Goal: Information Seeking & Learning: Learn about a topic

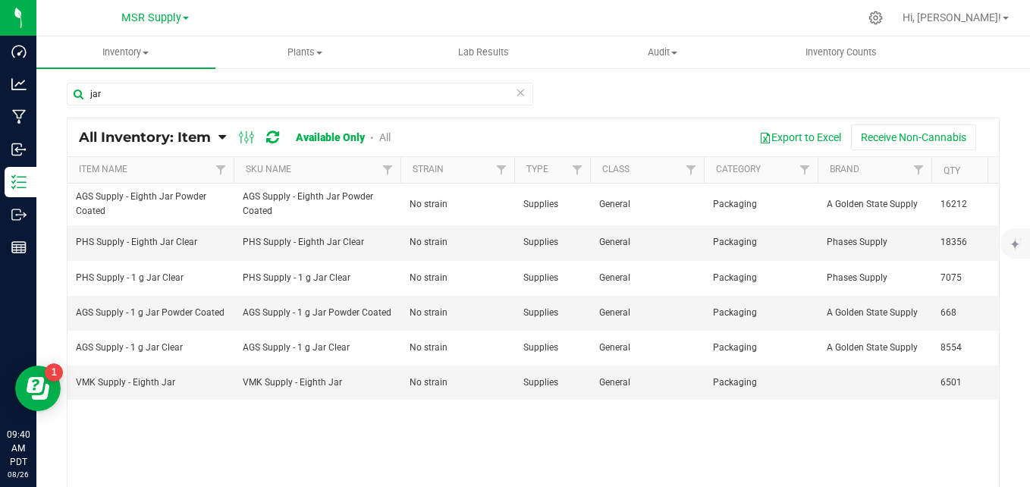
scroll to position [0, 108]
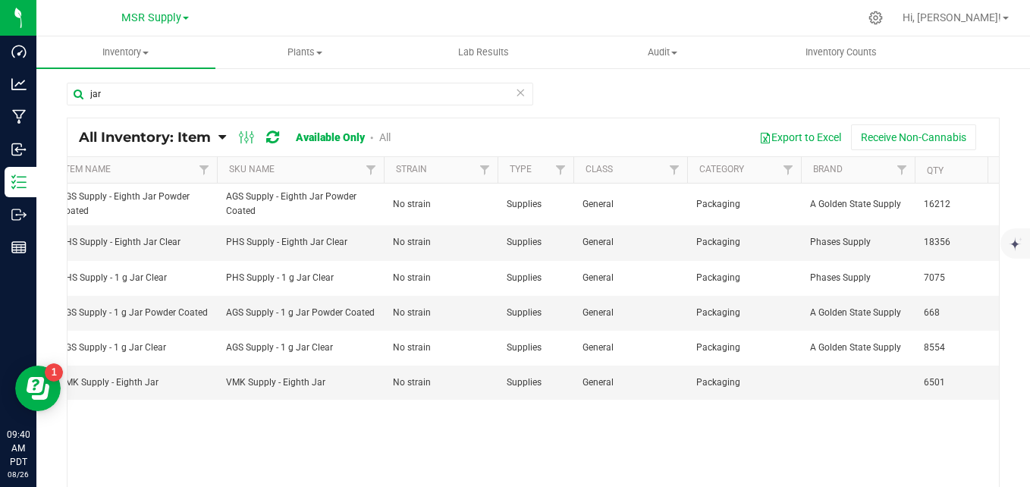
type input "jar"
click at [515, 96] on icon at bounding box center [520, 92] width 11 height 18
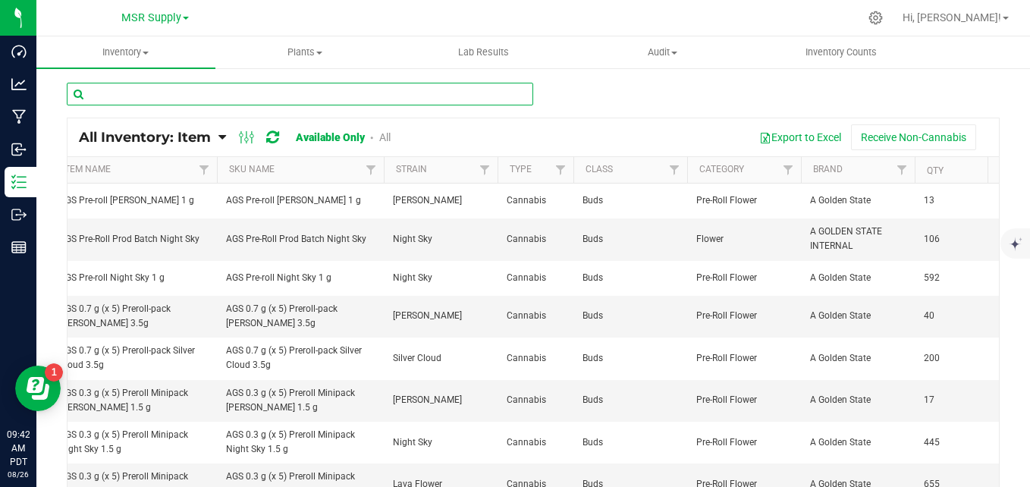
click at [241, 95] on input "text" at bounding box center [300, 94] width 466 height 23
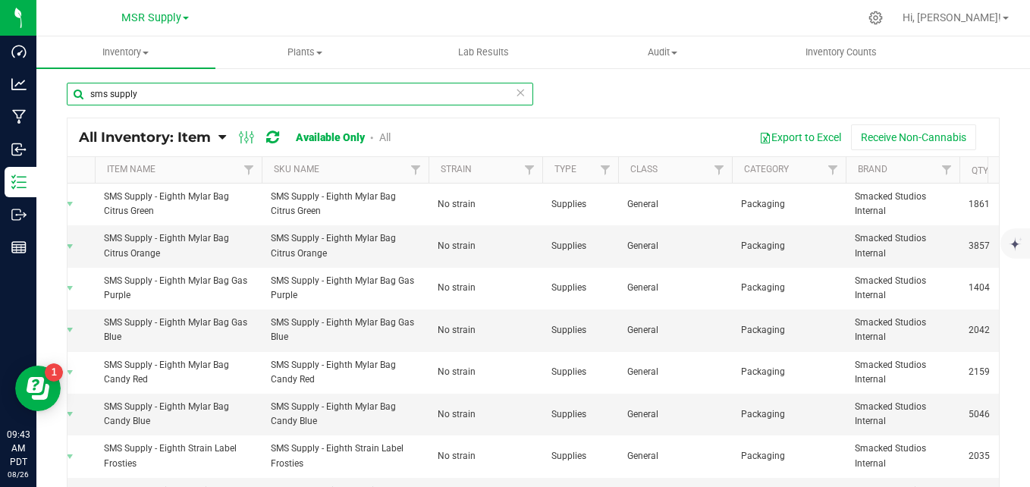
scroll to position [0, 86]
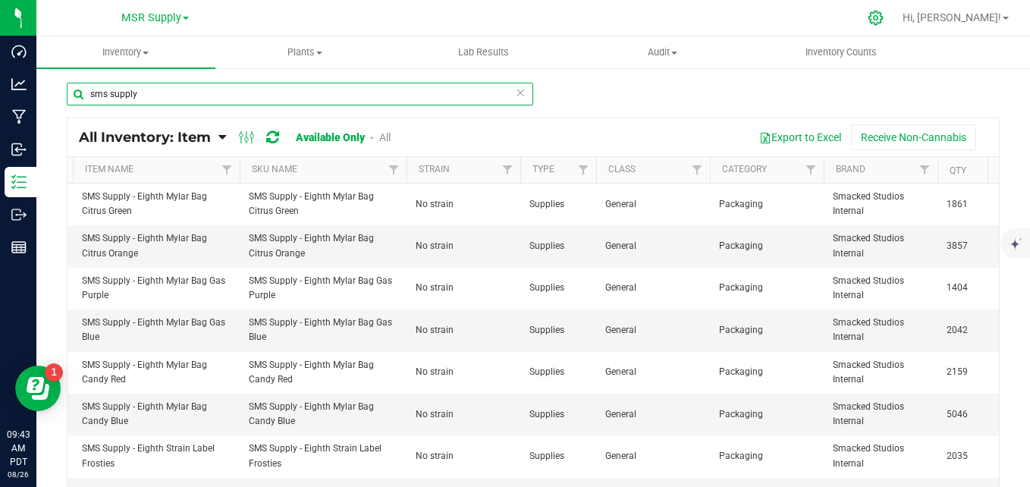
type input "sms supply"
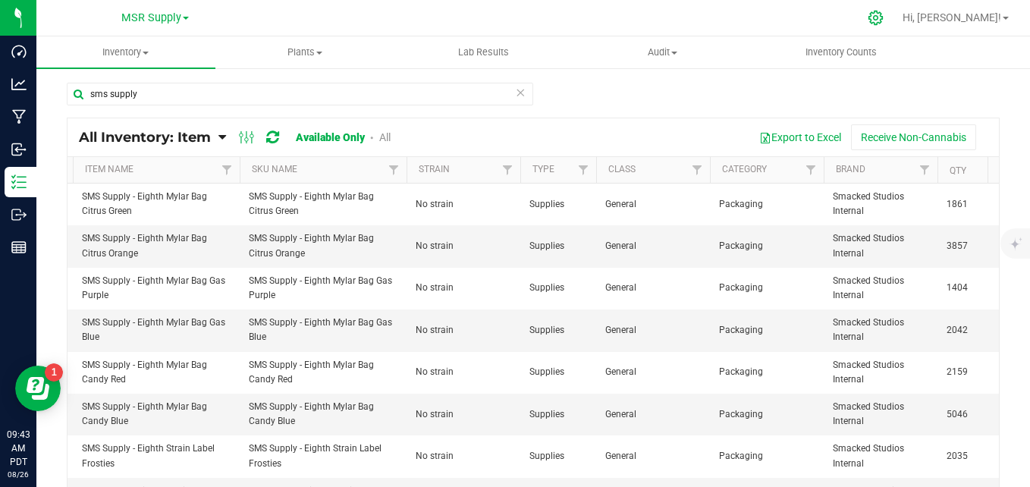
click at [883, 14] on icon at bounding box center [875, 18] width 14 height 14
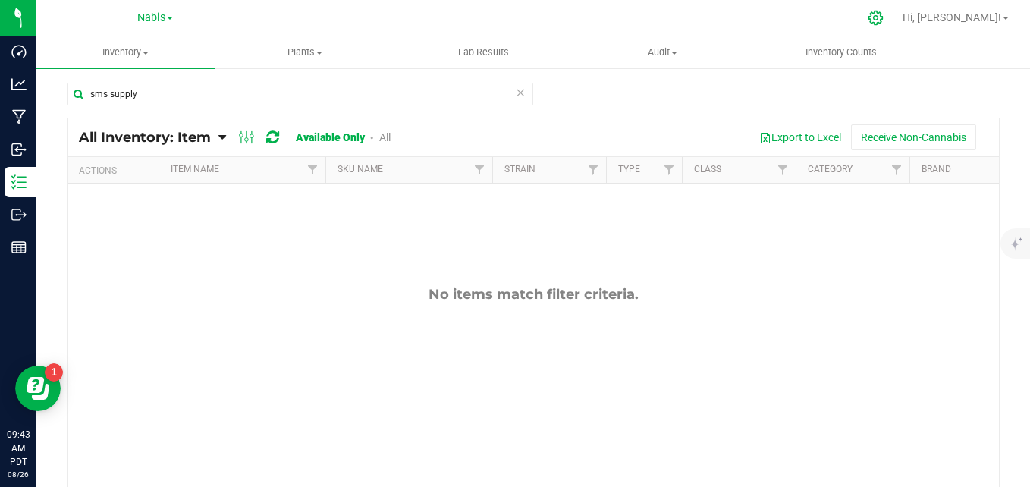
click at [883, 20] on icon at bounding box center [876, 18] width 16 height 16
click at [147, 23] on span "Nabis" at bounding box center [151, 18] width 28 height 14
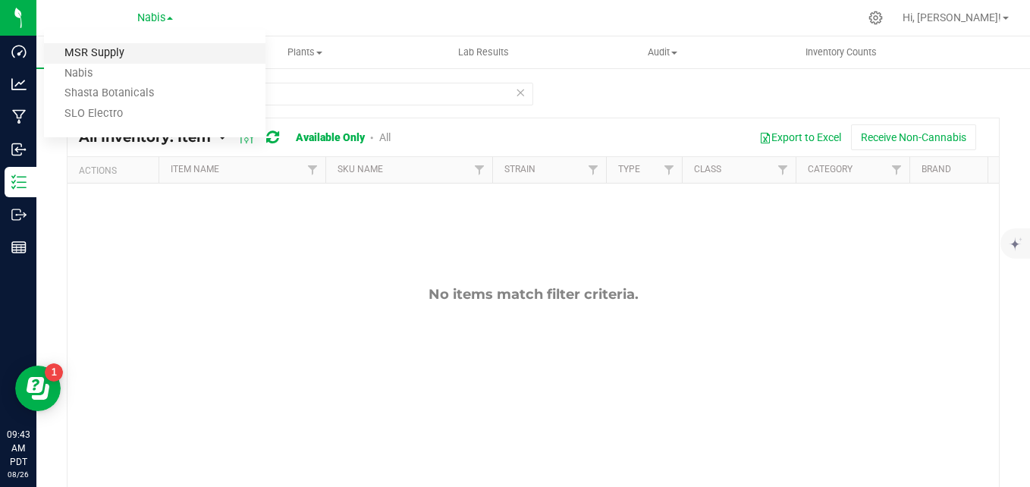
click at [124, 56] on link "MSR Supply" at bounding box center [154, 53] width 221 height 20
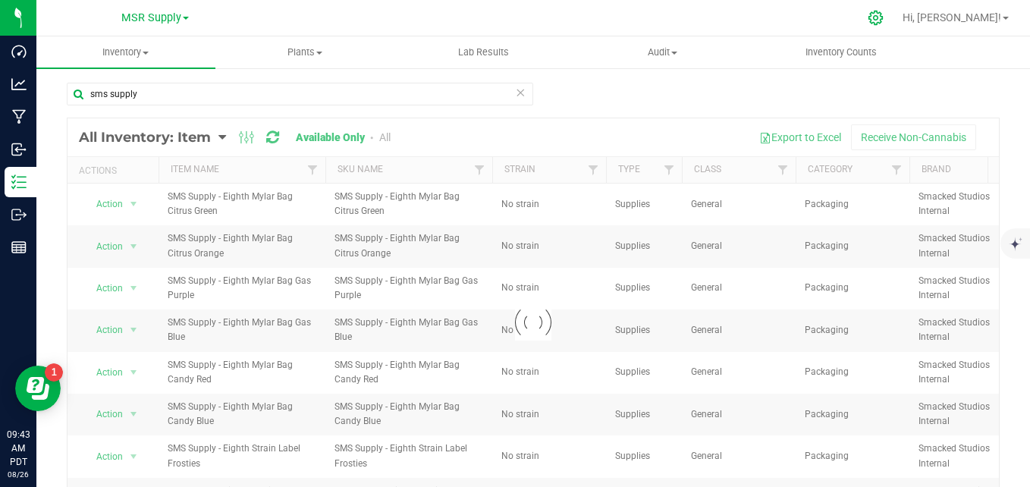
click at [883, 21] on icon at bounding box center [876, 18] width 16 height 16
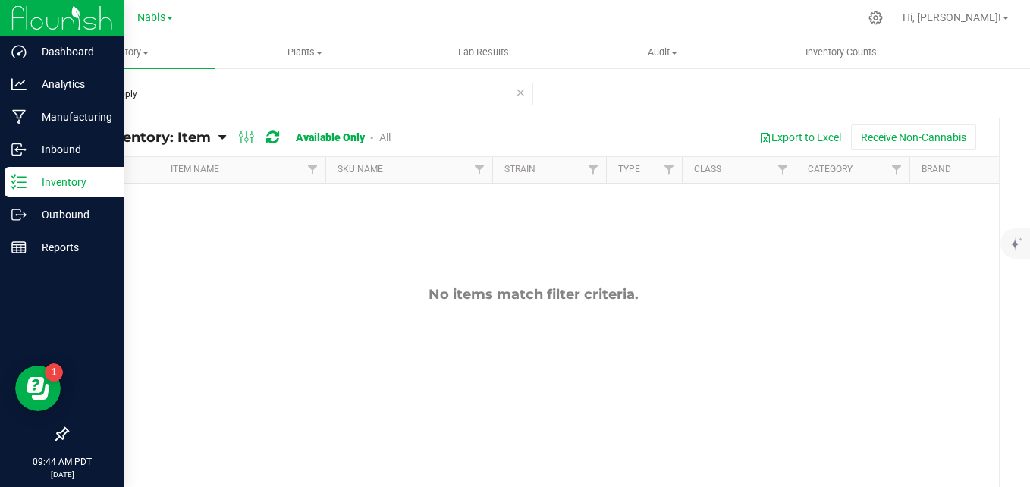
click at [30, 178] on p "Inventory" at bounding box center [72, 182] width 91 height 18
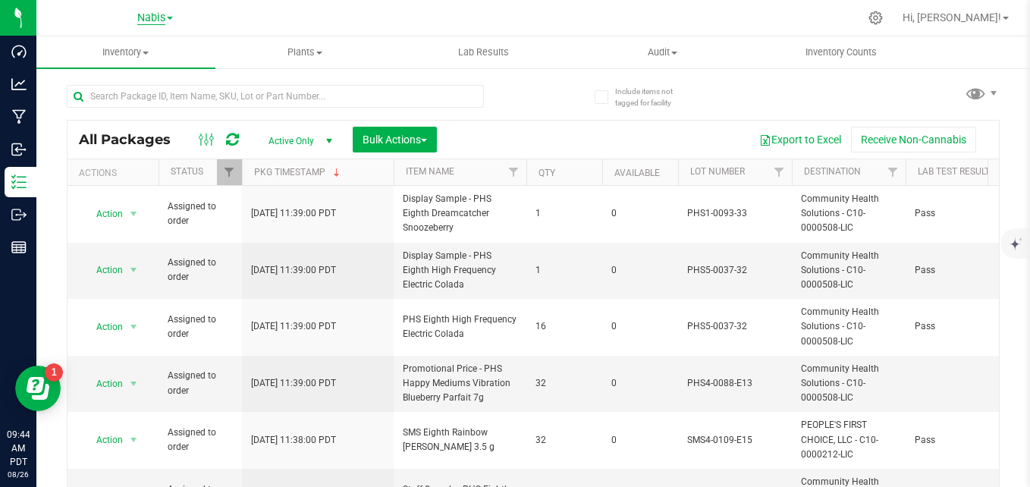
click at [153, 22] on span "Nabis" at bounding box center [151, 18] width 28 height 14
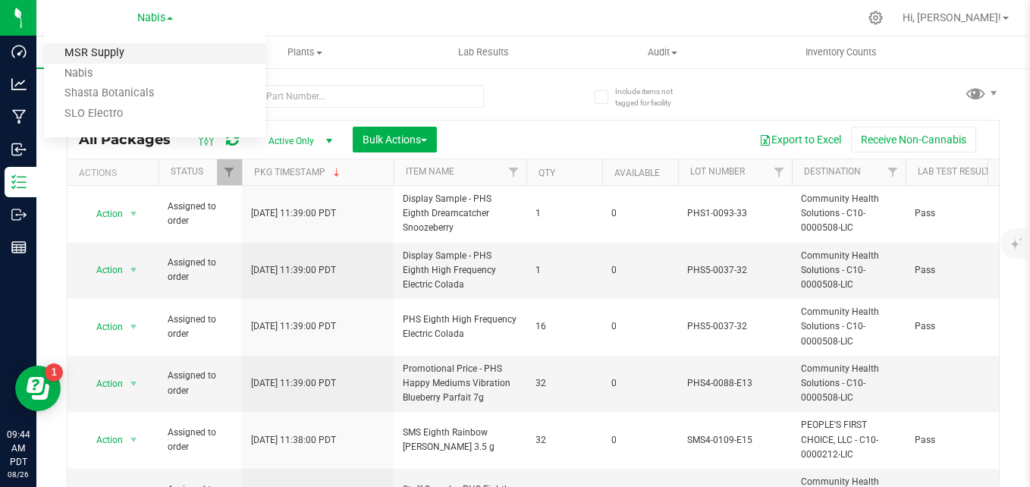
click at [141, 58] on link "MSR Supply" at bounding box center [154, 53] width 221 height 20
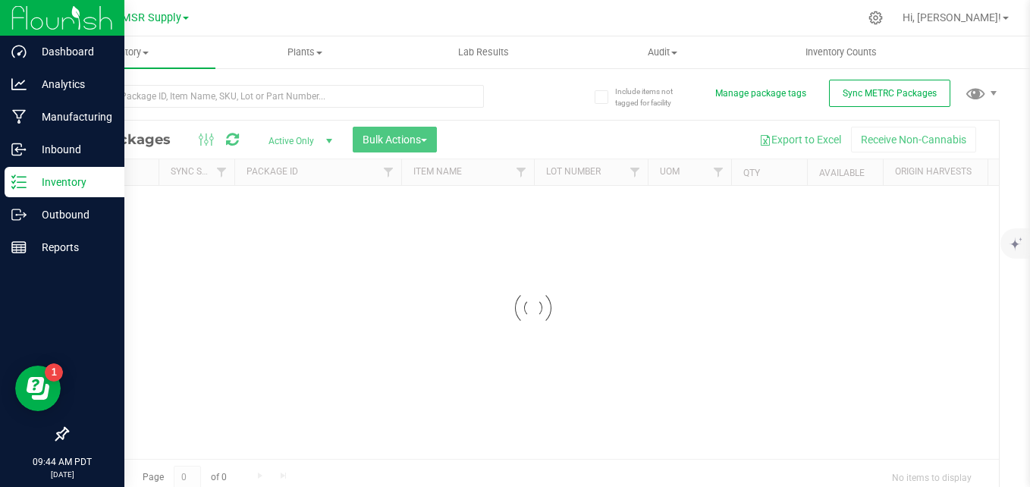
click at [46, 189] on p "Inventory" at bounding box center [72, 182] width 91 height 18
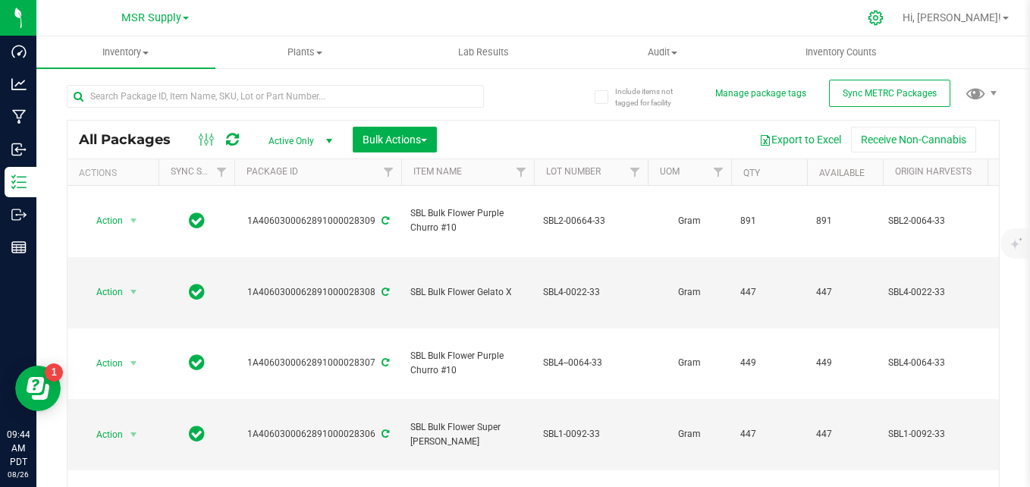
click at [883, 23] on icon at bounding box center [876, 18] width 16 height 16
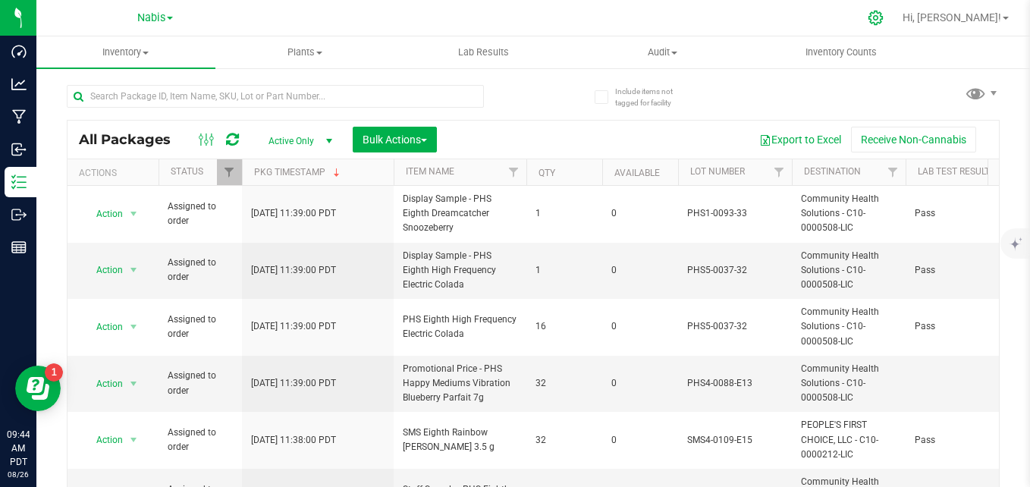
click at [883, 16] on icon at bounding box center [875, 18] width 14 height 14
click at [883, 17] on icon at bounding box center [876, 18] width 16 height 16
click at [431, 15] on div at bounding box center [564, 18] width 587 height 30
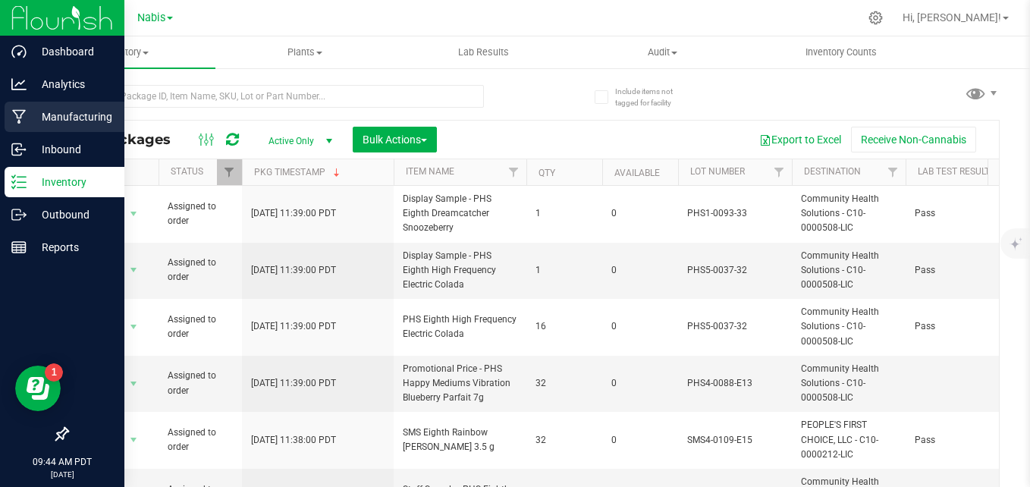
click at [29, 114] on p "Manufacturing" at bounding box center [72, 117] width 91 height 18
click at [67, 116] on p "Manufacturing" at bounding box center [72, 117] width 91 height 18
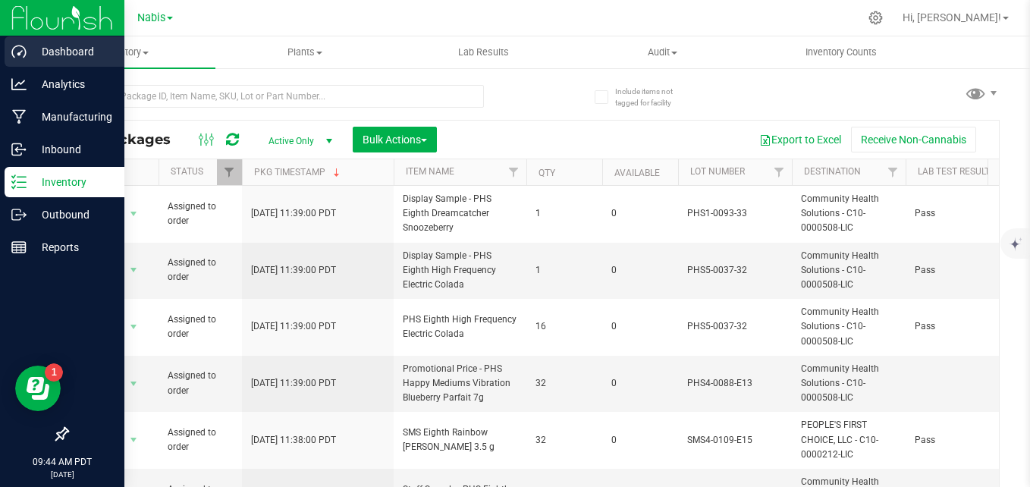
click at [64, 47] on p "Dashboard" at bounding box center [72, 51] width 91 height 18
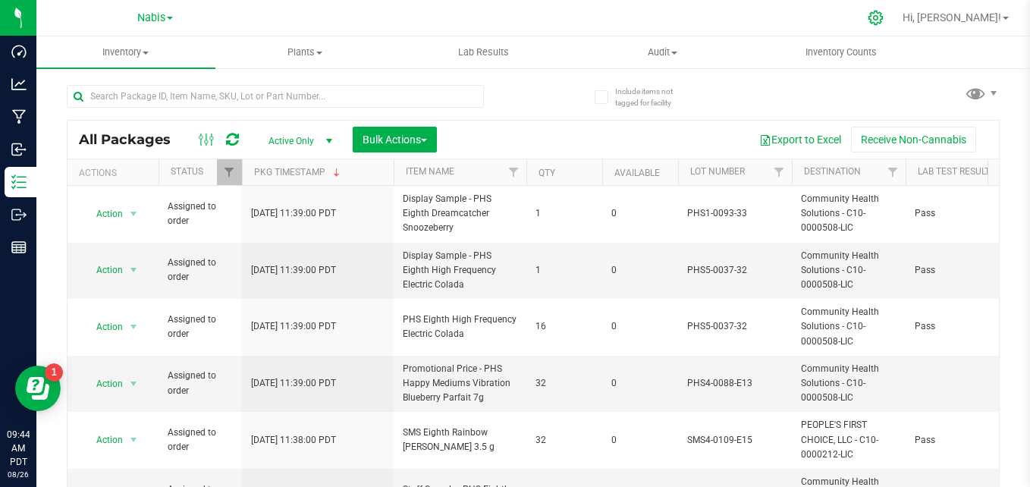
click at [883, 20] on icon at bounding box center [876, 18] width 16 height 16
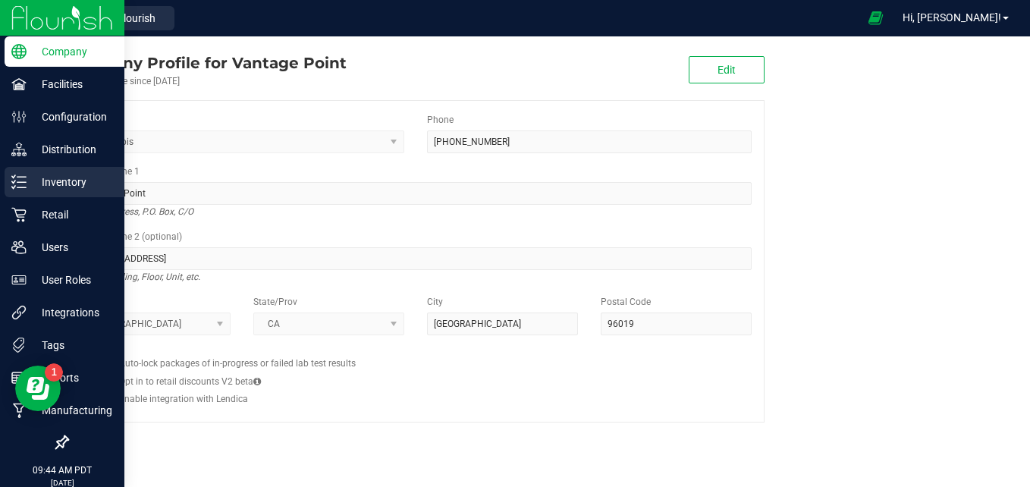
click at [53, 171] on div "Inventory" at bounding box center [65, 182] width 120 height 30
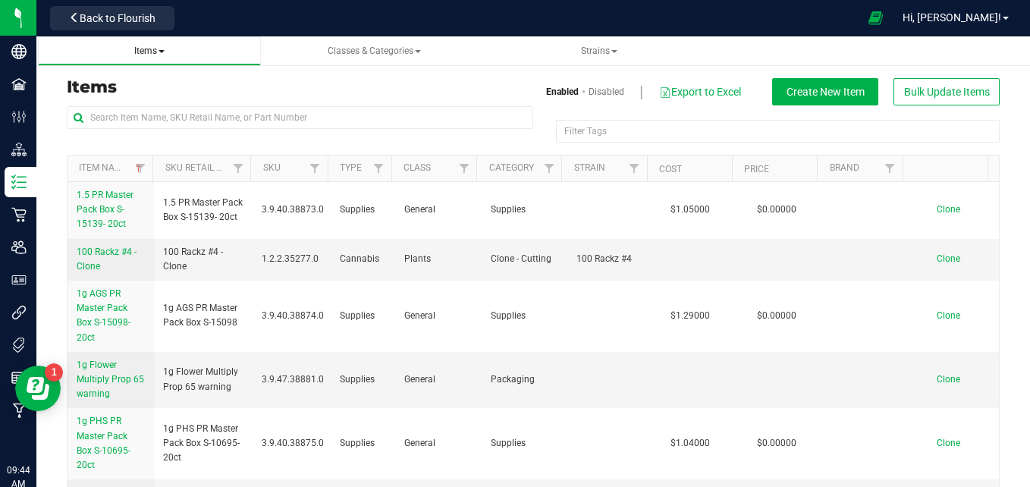
click at [155, 47] on span "Items" at bounding box center [149, 51] width 30 height 11
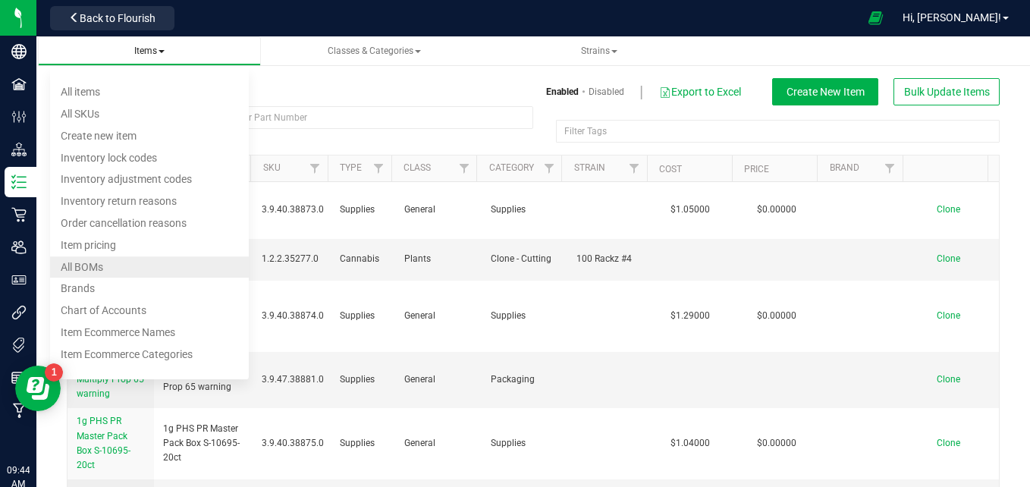
click at [99, 263] on span "All BOMs" at bounding box center [82, 267] width 42 height 12
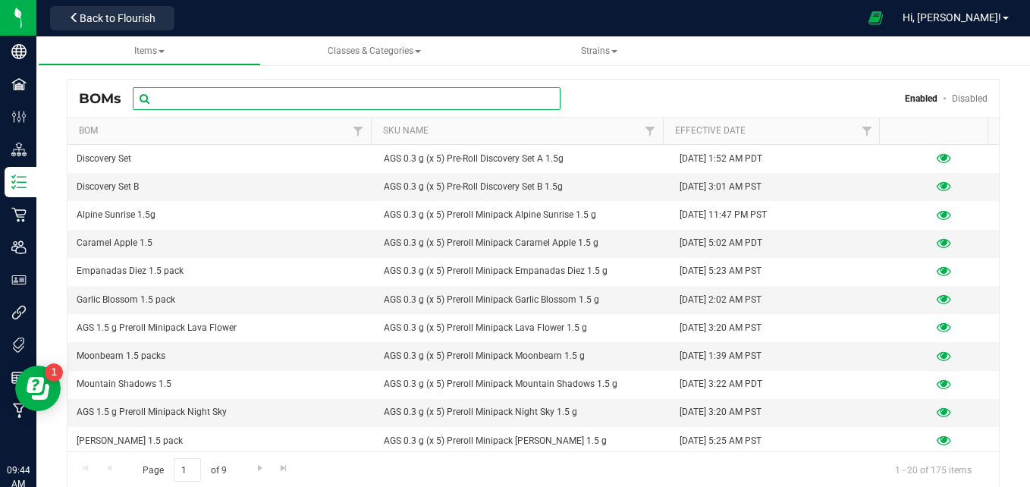
click at [275, 100] on input "text" at bounding box center [347, 98] width 428 height 23
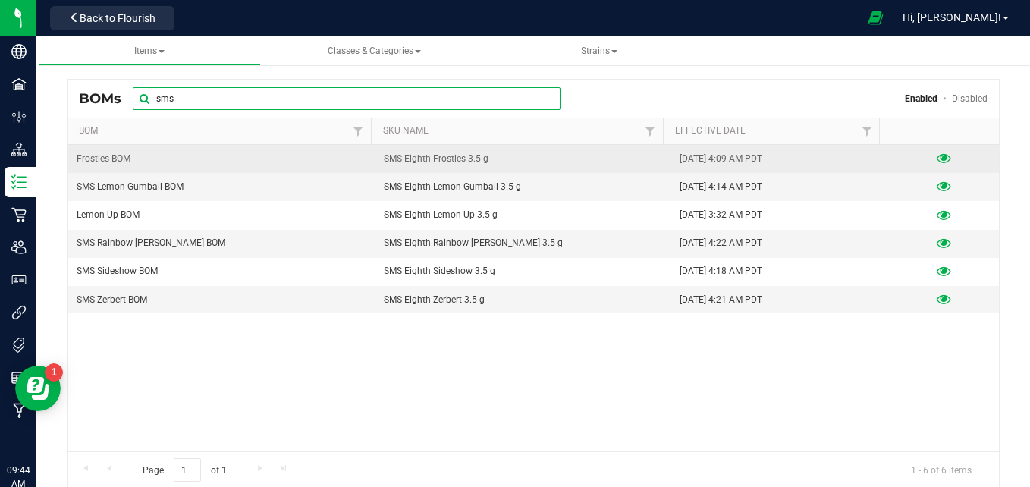
type input "sms"
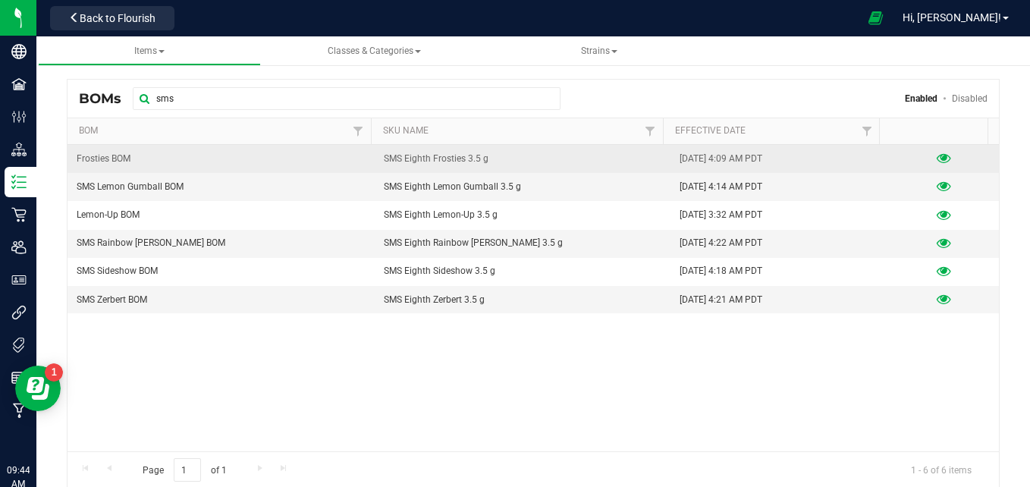
click at [937, 159] on icon at bounding box center [944, 158] width 14 height 11
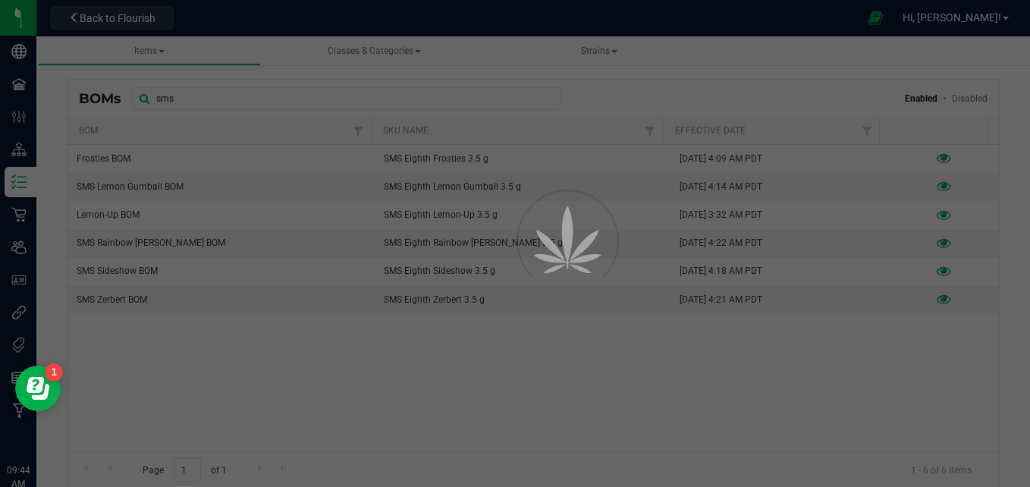
select select "210"
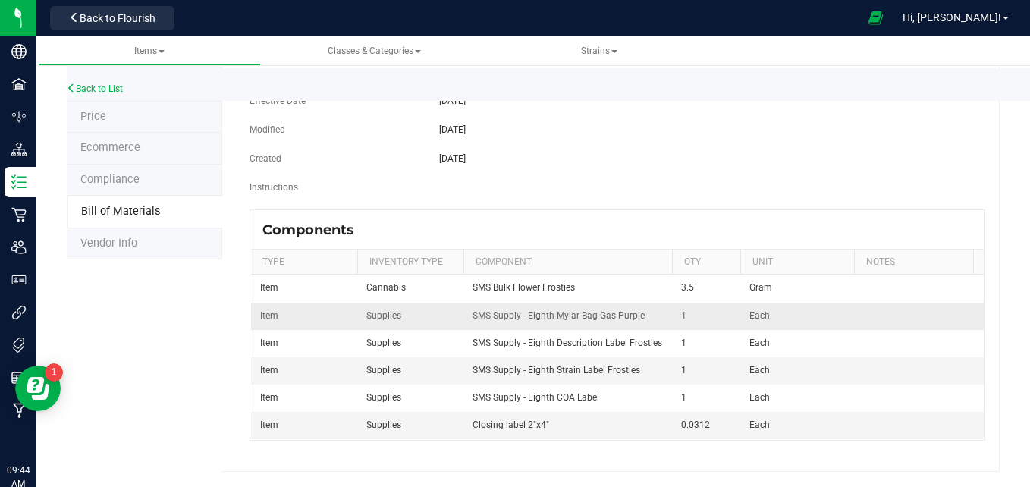
scroll to position [165, 0]
click at [74, 19] on icon at bounding box center [74, 17] width 11 height 11
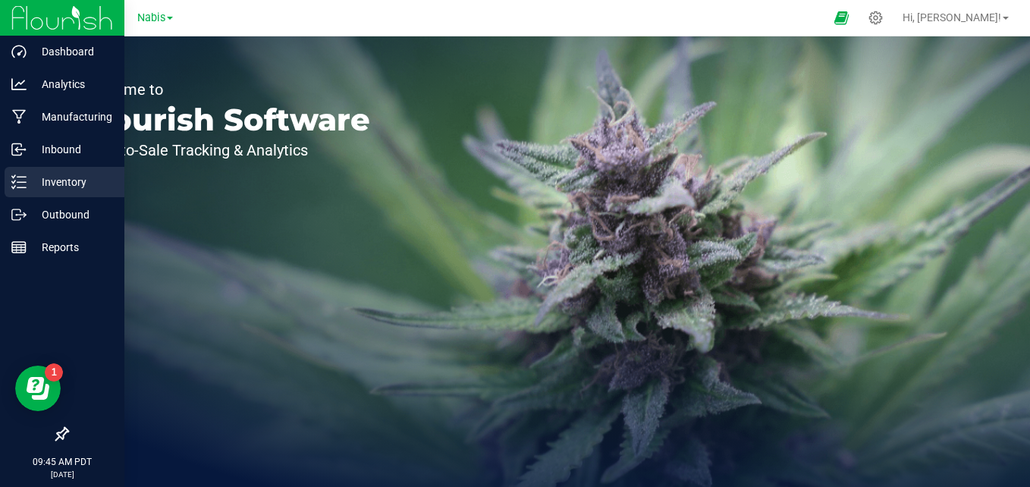
click at [47, 173] on p "Inventory" at bounding box center [72, 182] width 91 height 18
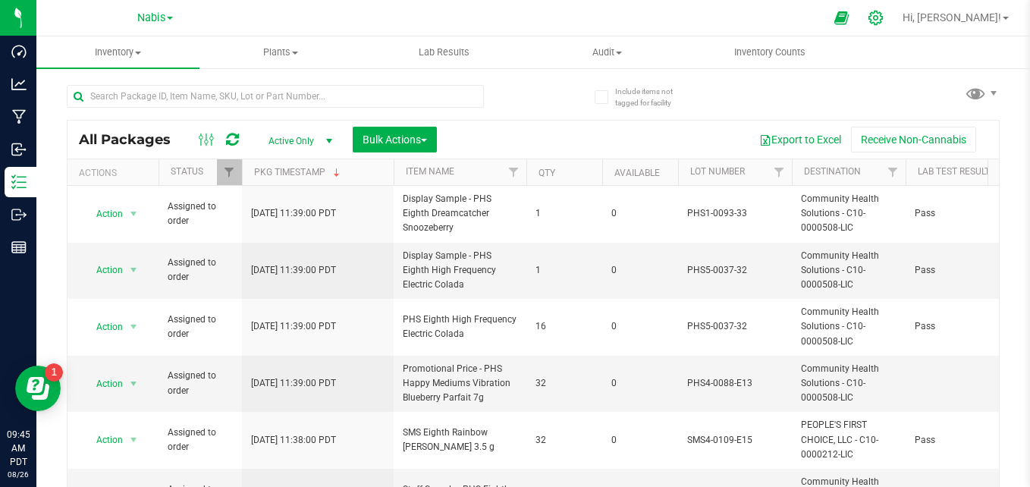
click at [883, 16] on icon at bounding box center [876, 18] width 16 height 16
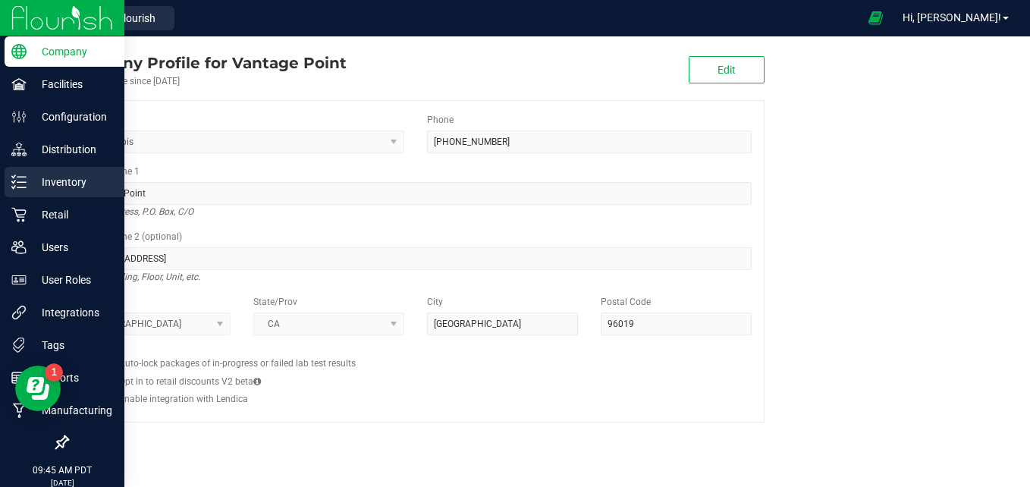
click at [39, 179] on p "Inventory" at bounding box center [72, 182] width 91 height 18
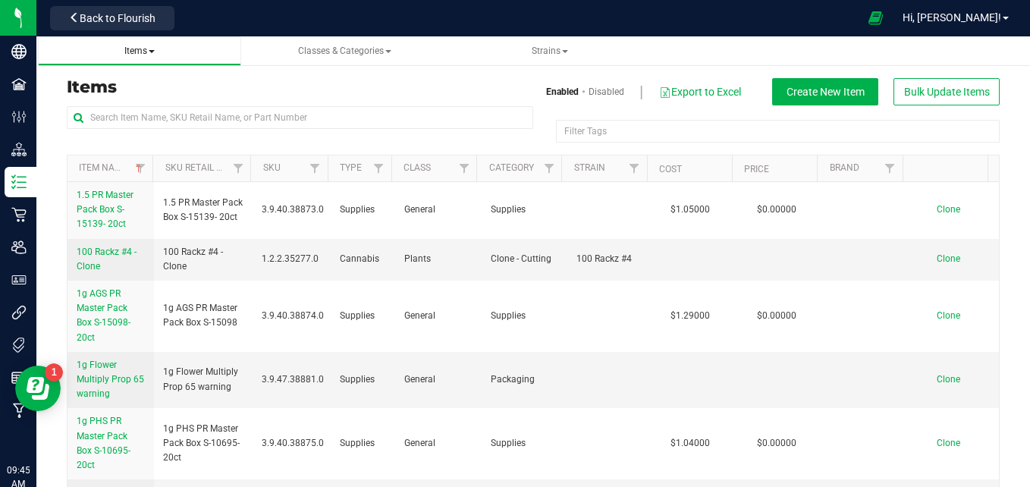
click at [146, 51] on span "Items" at bounding box center [139, 51] width 30 height 11
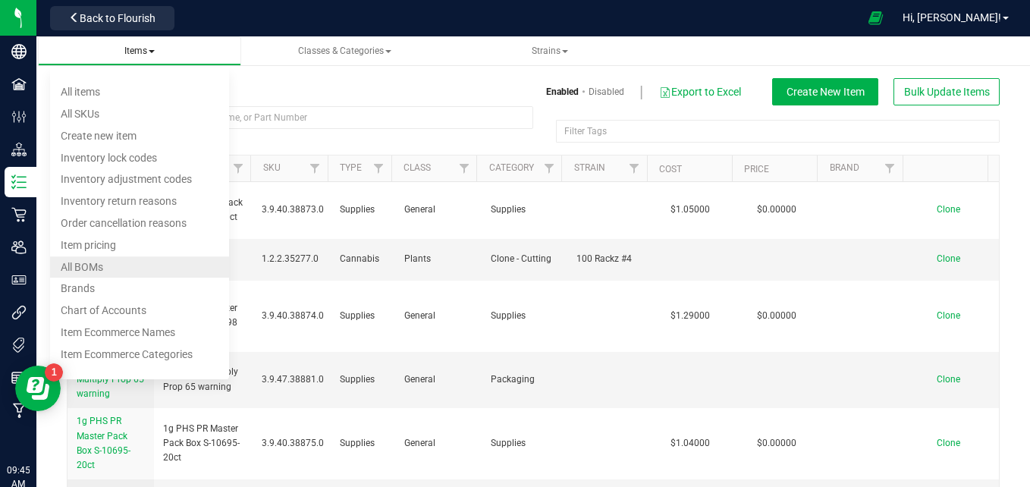
click at [102, 265] on span "All BOMs" at bounding box center [82, 267] width 42 height 12
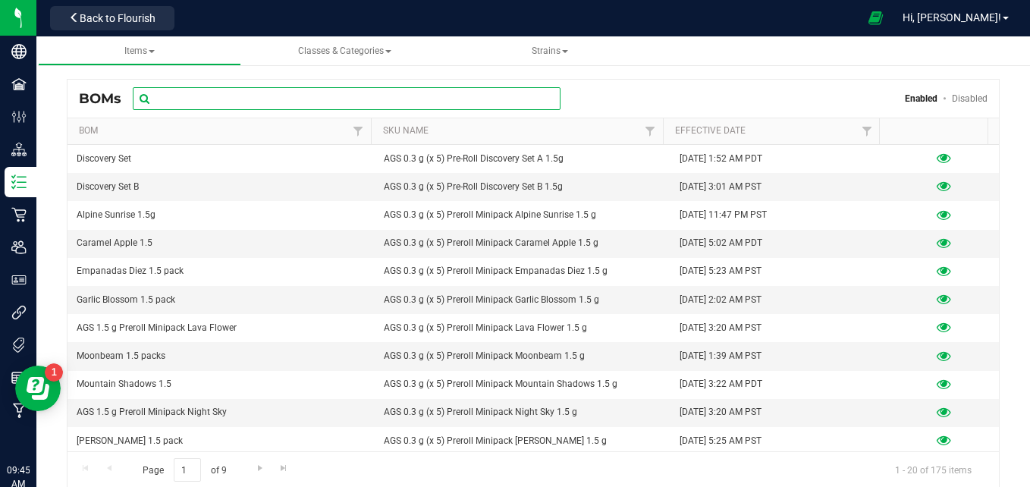
click at [226, 99] on input "text" at bounding box center [347, 98] width 428 height 23
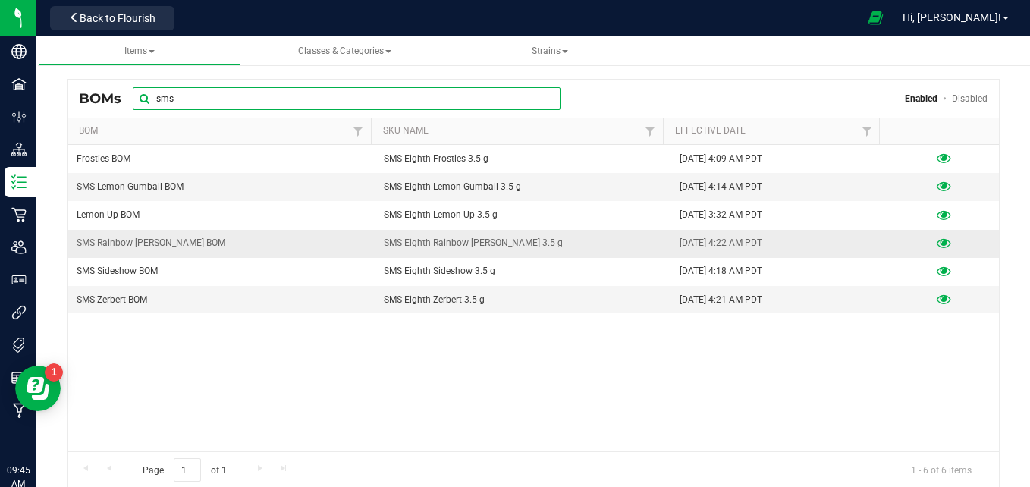
type input "sms"
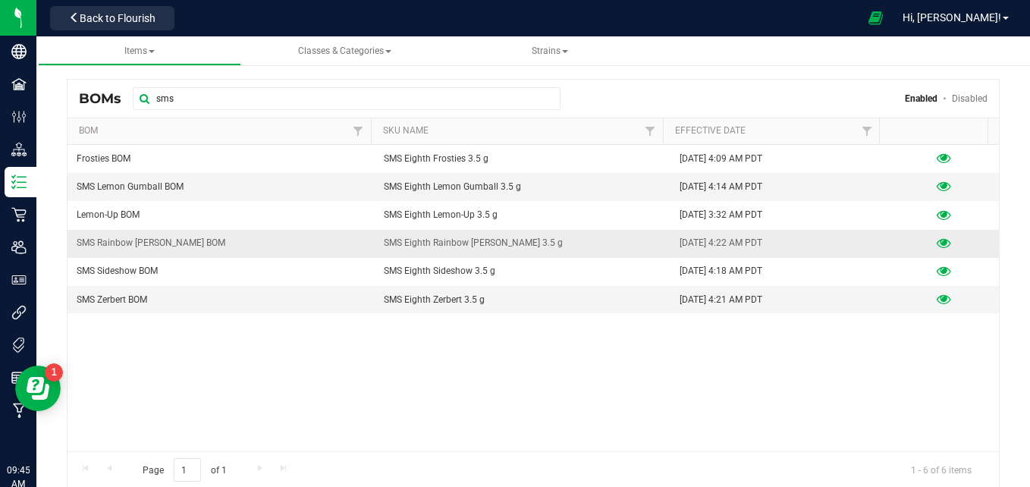
click at [937, 240] on icon at bounding box center [944, 243] width 14 height 11
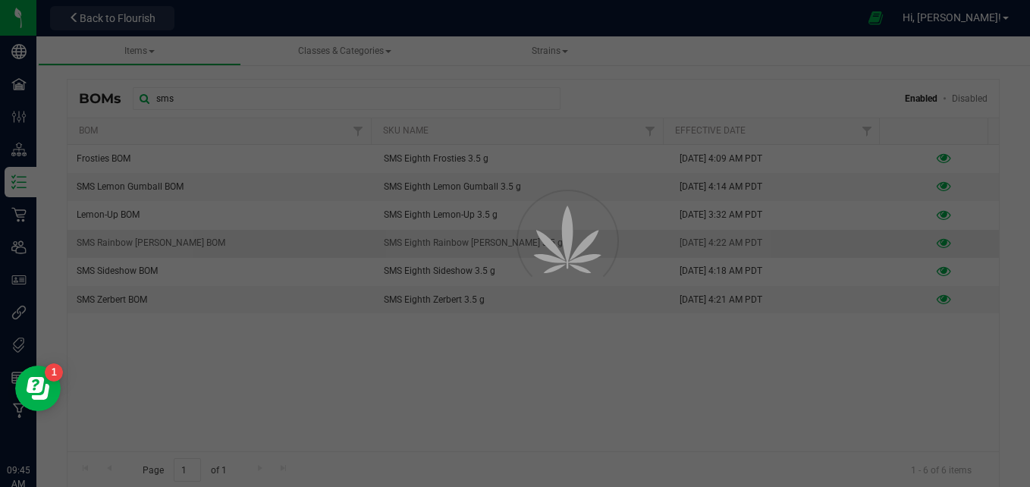
select select "214"
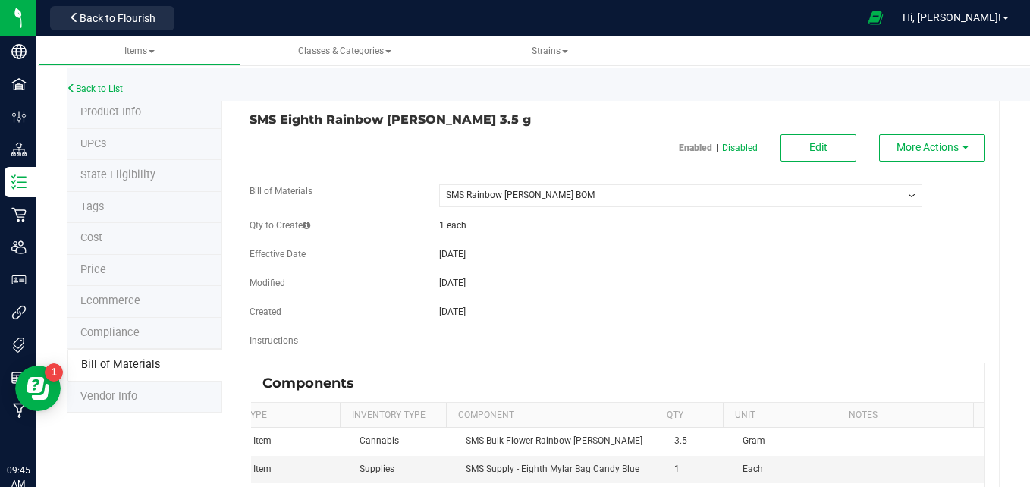
click at [100, 89] on link "Back to List" at bounding box center [95, 88] width 56 height 11
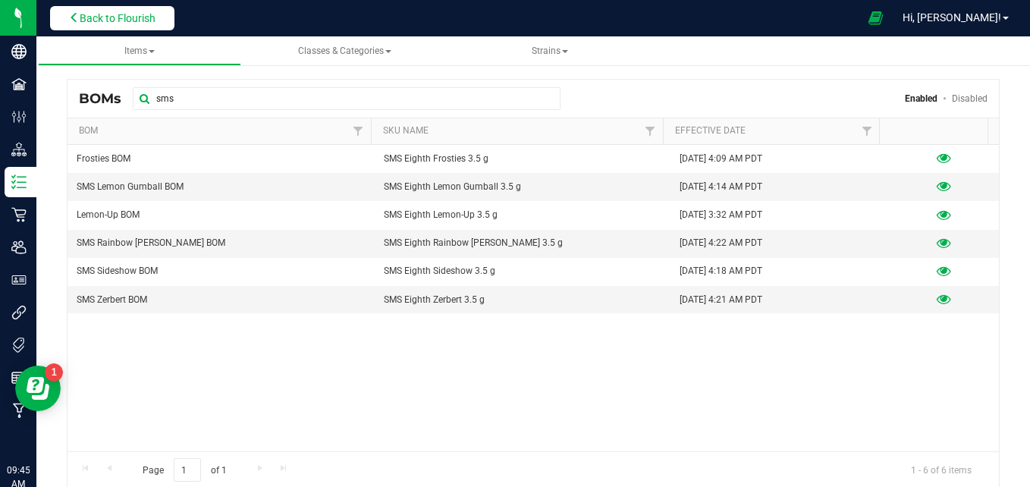
click at [92, 18] on span "Back to Flourish" at bounding box center [118, 18] width 76 height 12
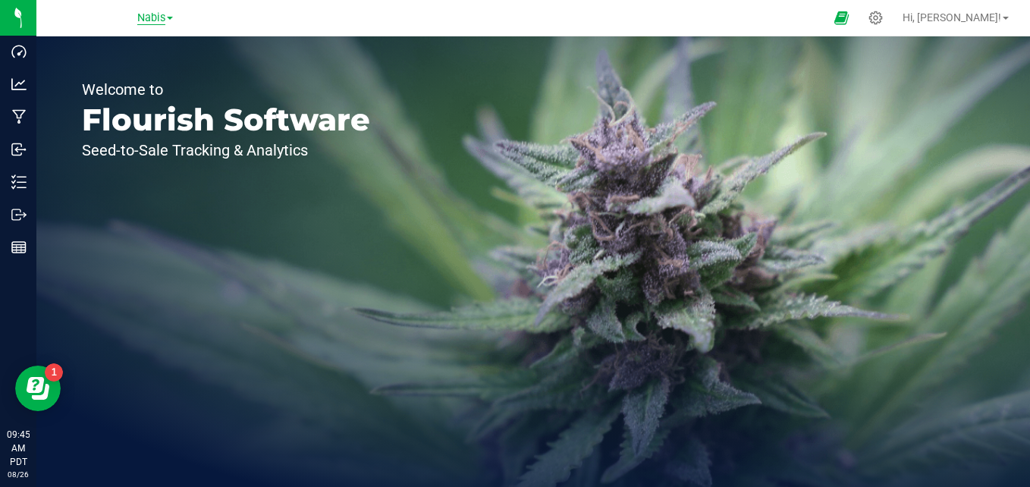
click at [162, 11] on span "Nabis" at bounding box center [151, 18] width 28 height 14
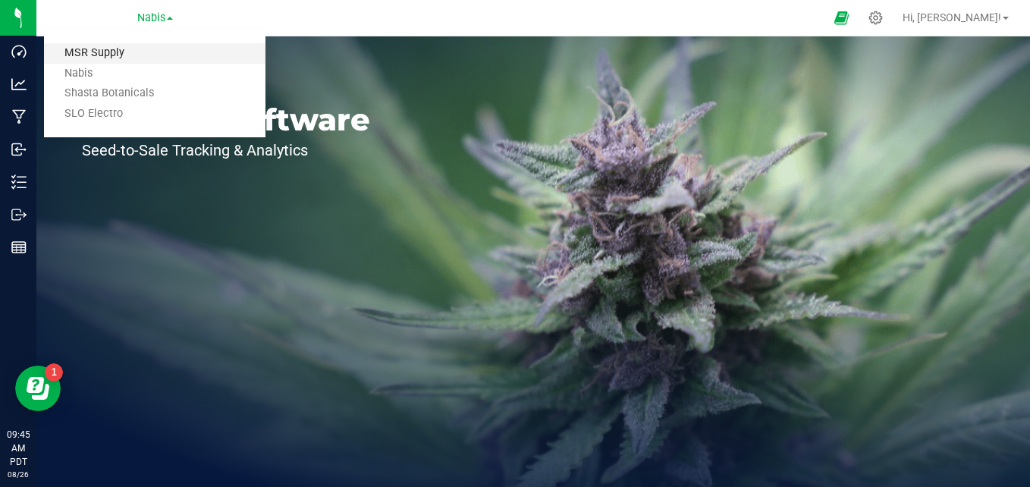
click at [131, 49] on link "MSR Supply" at bounding box center [154, 53] width 221 height 20
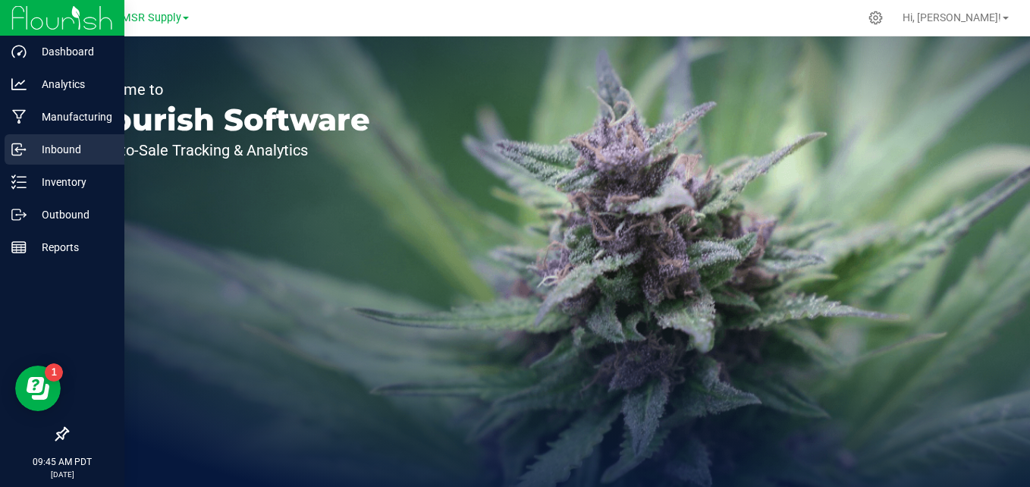
click at [58, 155] on p "Inbound" at bounding box center [72, 149] width 91 height 18
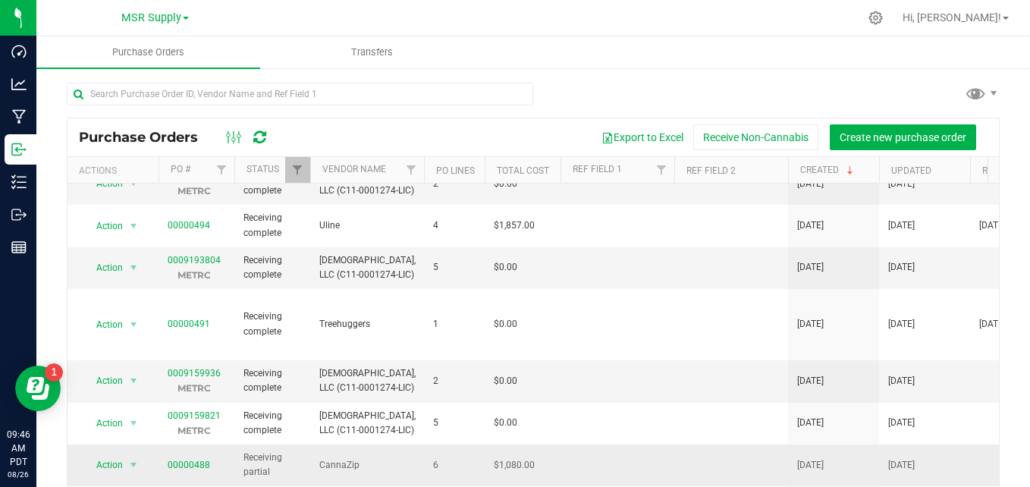
scroll to position [379, 0]
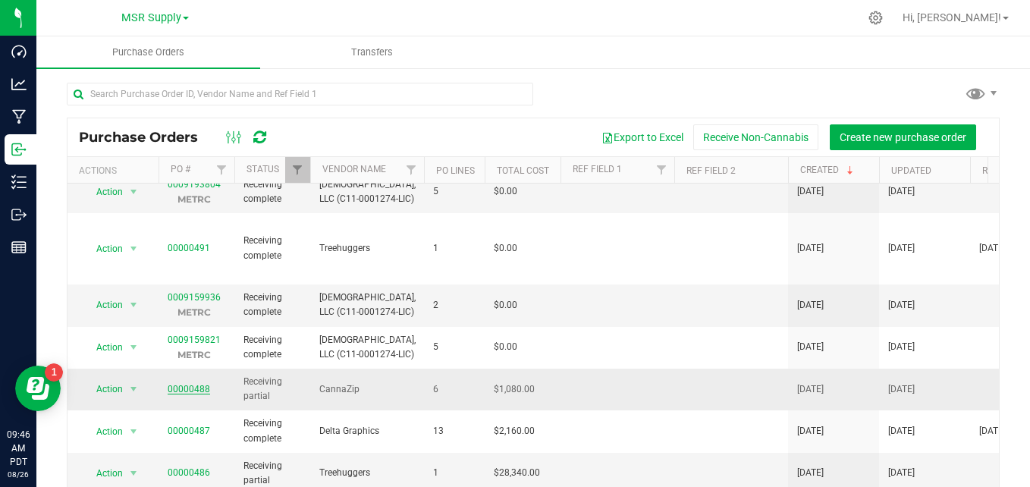
click at [190, 384] on link "00000488" at bounding box center [189, 389] width 42 height 11
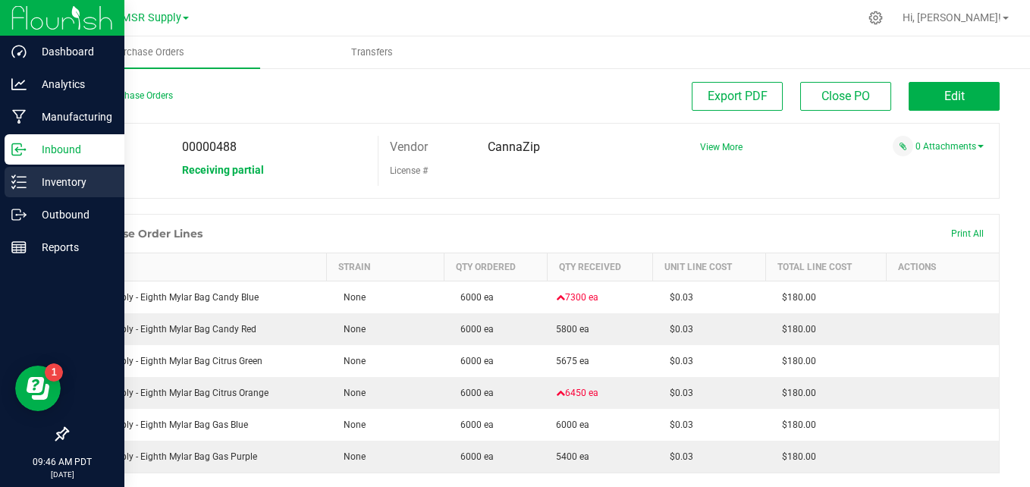
click at [42, 187] on p "Inventory" at bounding box center [72, 182] width 91 height 18
